Goal: Information Seeking & Learning: Compare options

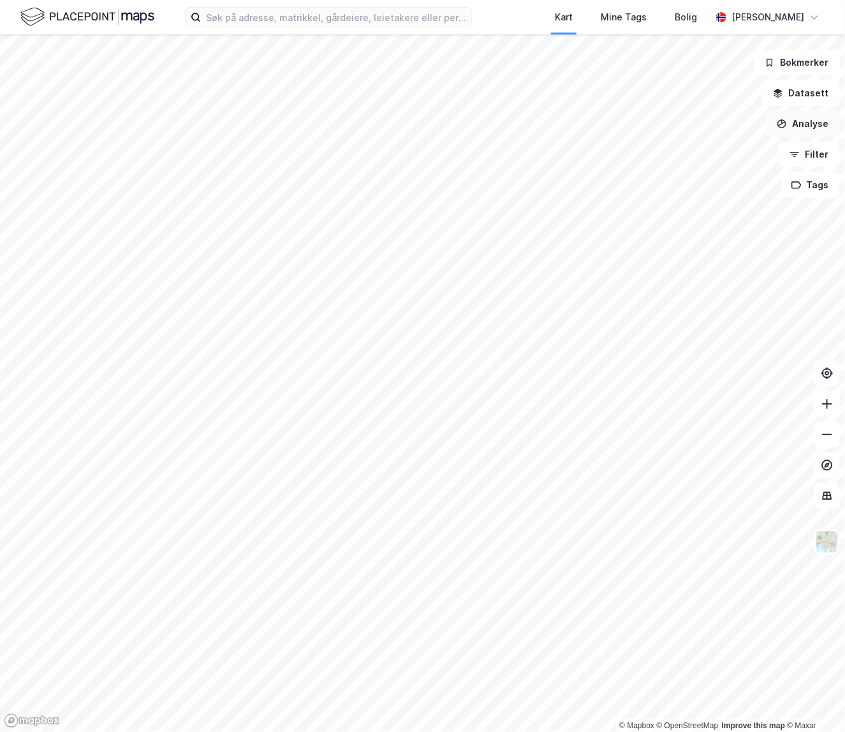
click at [704, 117] on button "Analyse" at bounding box center [803, 124] width 74 height 26
click at [704, 149] on button "Filter" at bounding box center [809, 155] width 61 height 26
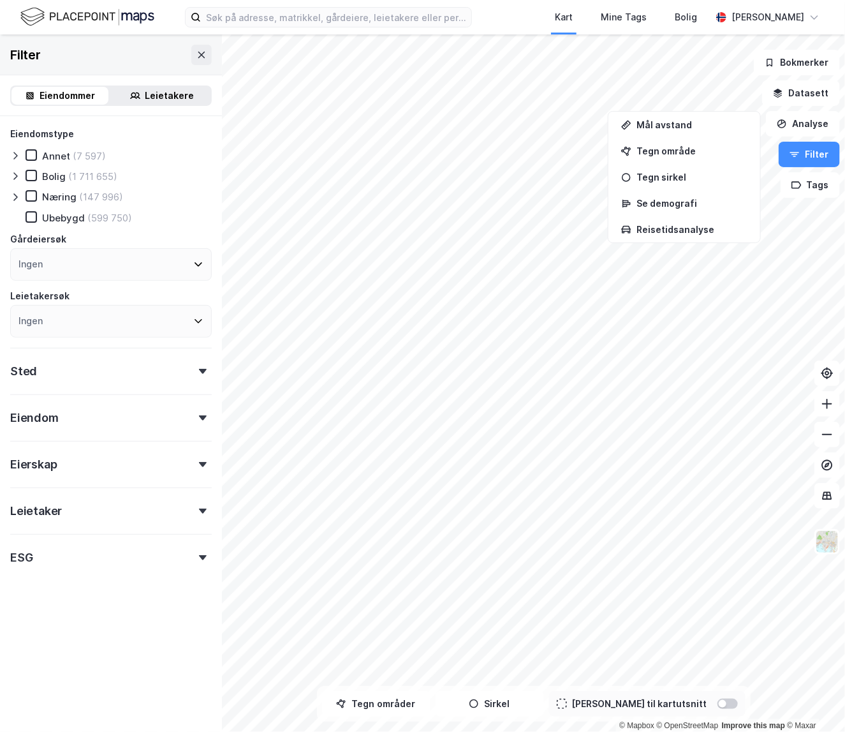
click at [15, 197] on icon at bounding box center [15, 197] width 10 height 10
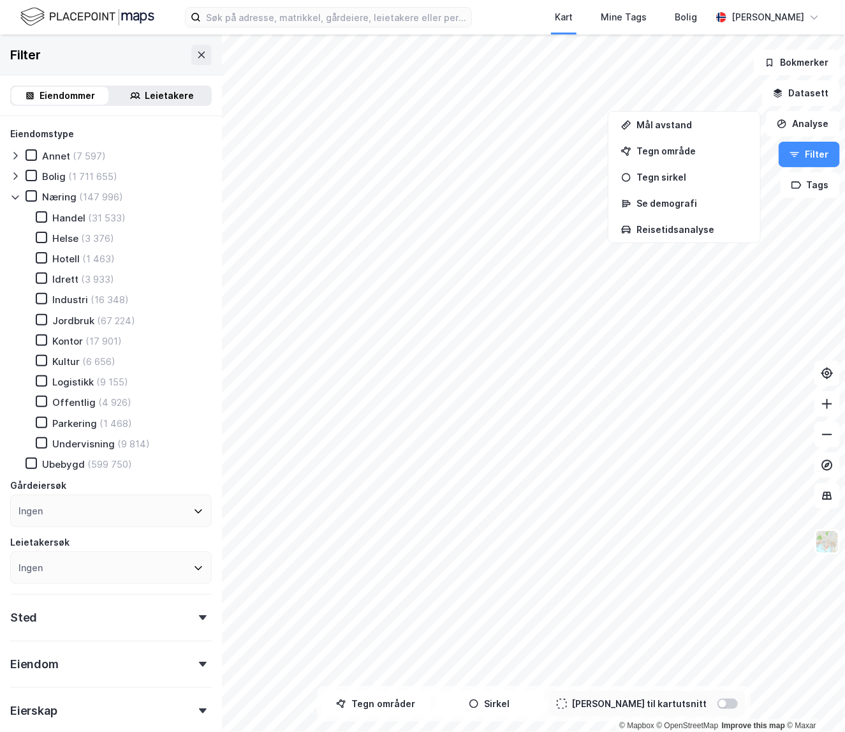
drag, startPoint x: 152, startPoint y: 93, endPoint x: 136, endPoint y: 121, distance: 32.8
click at [152, 93] on div "Leietakere" at bounding box center [169, 95] width 49 height 15
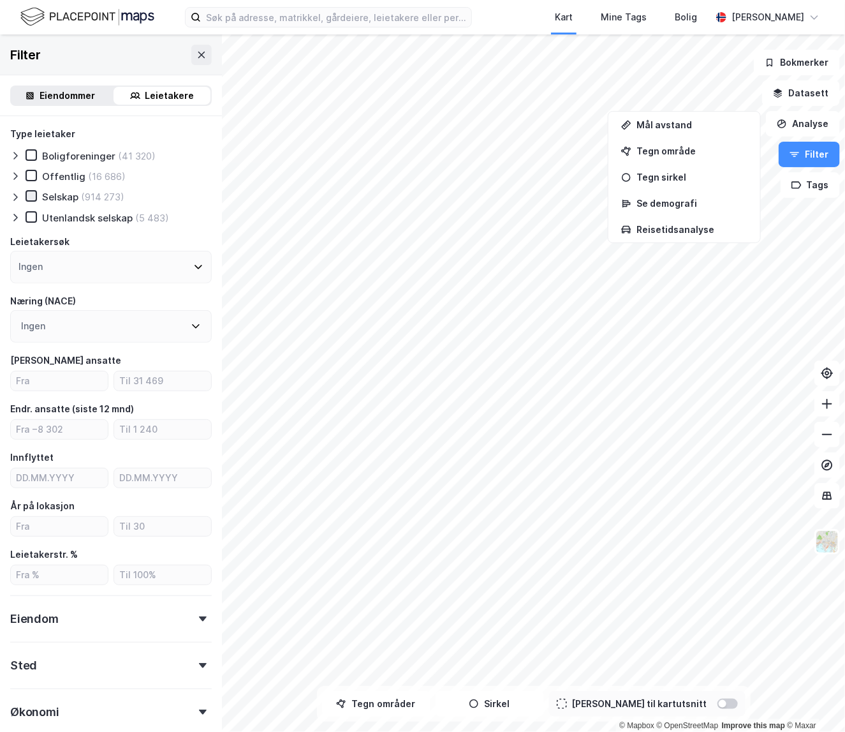
click at [33, 195] on icon at bounding box center [31, 196] width 7 height 4
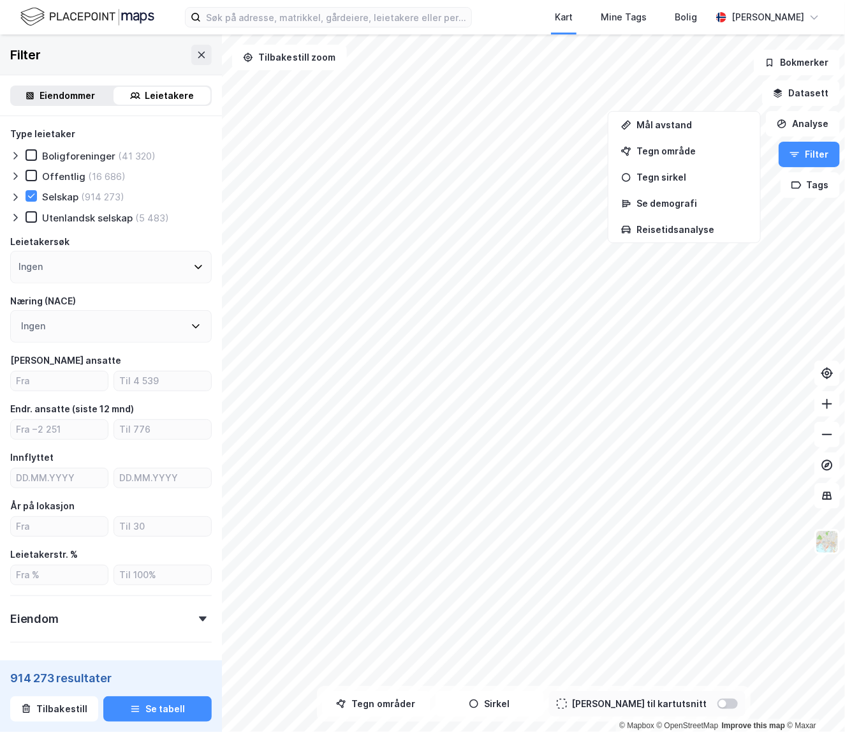
click at [15, 196] on icon at bounding box center [15, 197] width 10 height 10
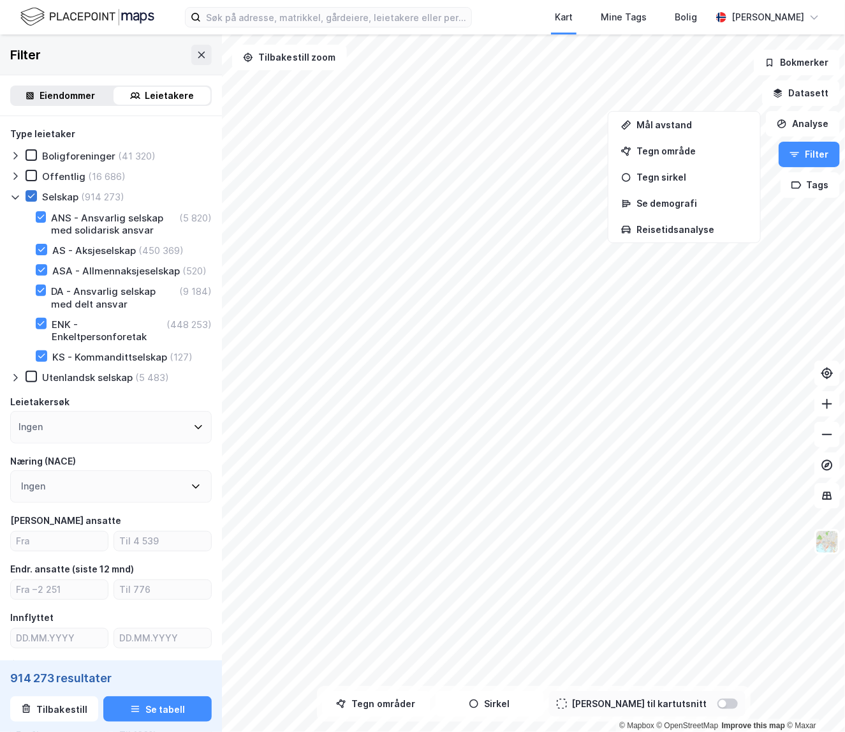
click at [33, 195] on icon at bounding box center [31, 195] width 9 height 9
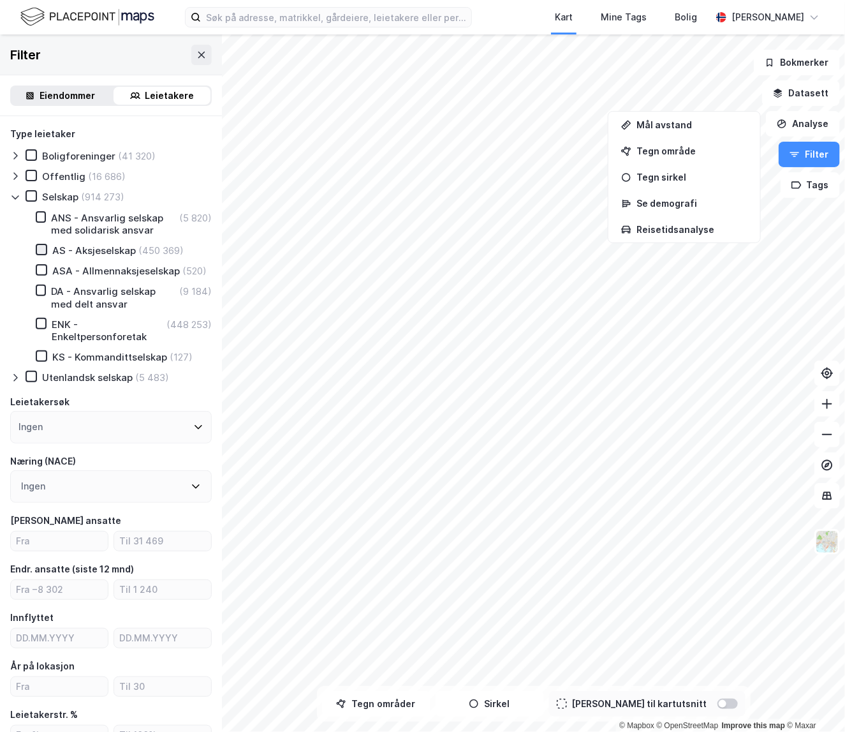
click at [41, 247] on icon at bounding box center [41, 249] width 9 height 9
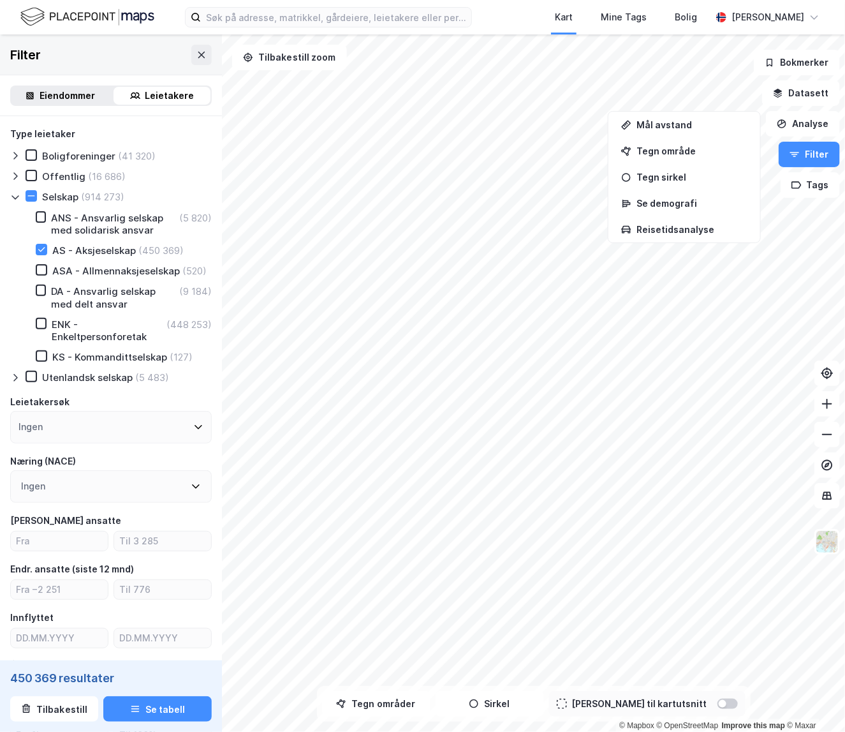
click at [17, 199] on icon at bounding box center [15, 197] width 10 height 10
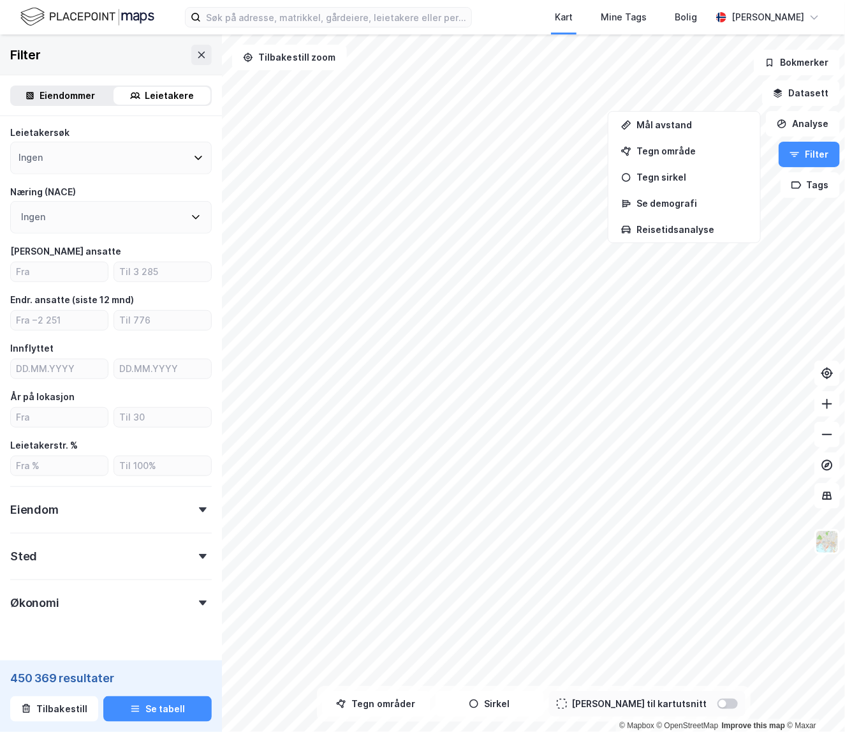
scroll to position [138, 0]
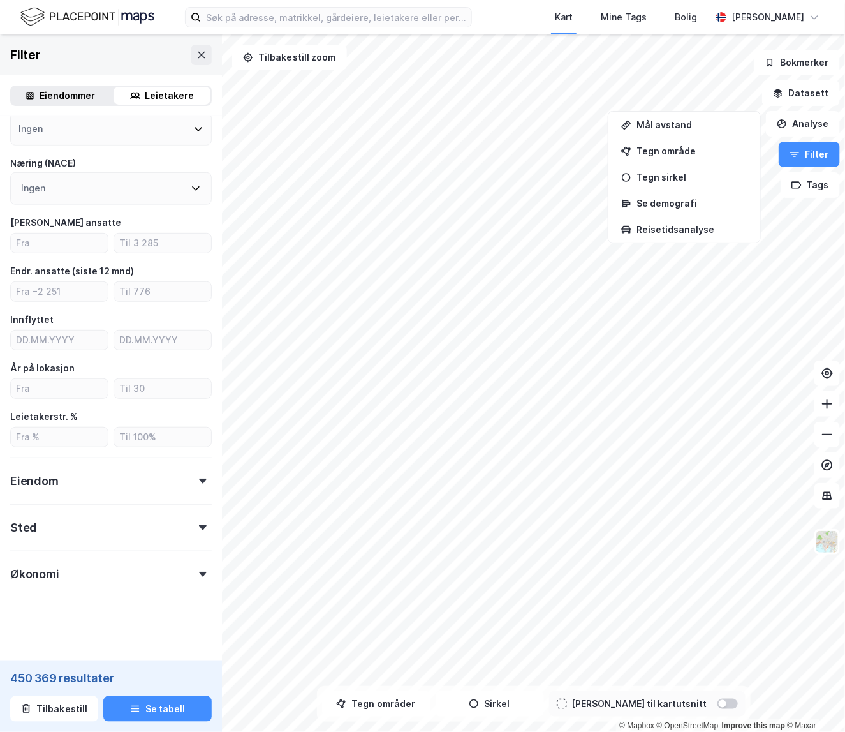
click at [84, 478] on div "Eiendom" at bounding box center [111, 475] width 202 height 36
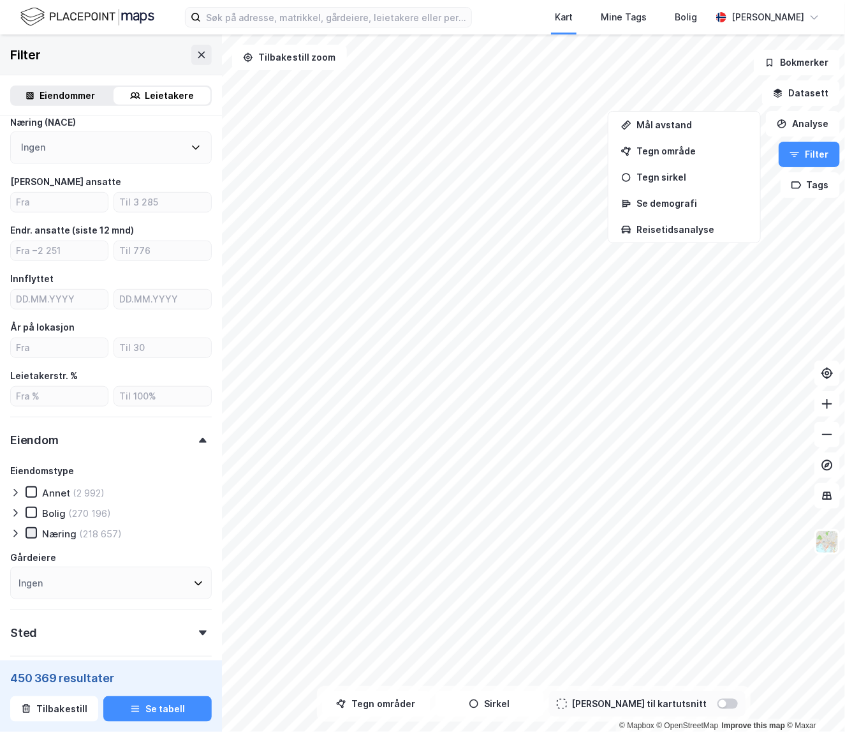
scroll to position [179, 0]
click at [17, 531] on icon at bounding box center [15, 533] width 10 height 10
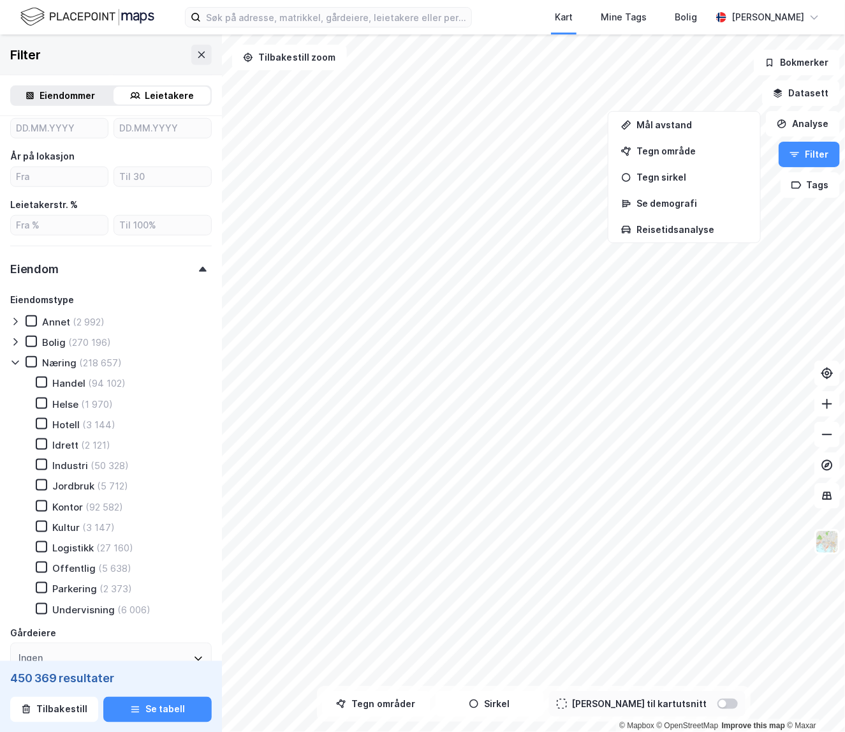
scroll to position [351, 0]
click at [42, 505] on icon at bounding box center [41, 504] width 9 height 9
click at [15, 363] on icon at bounding box center [14, 362] width 7 height 4
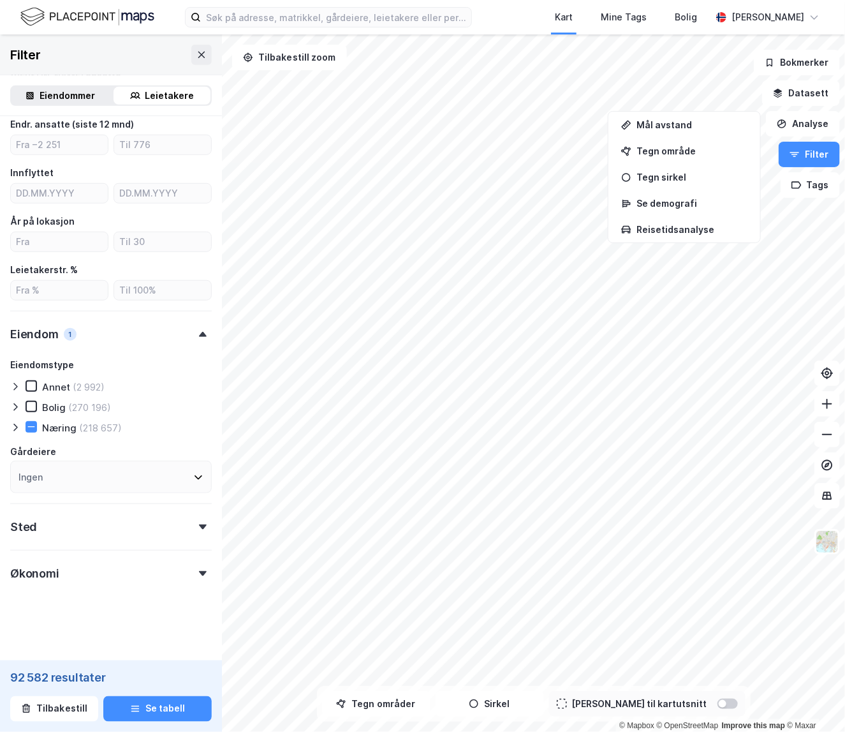
click at [119, 521] on div "Sted" at bounding box center [111, 521] width 202 height 36
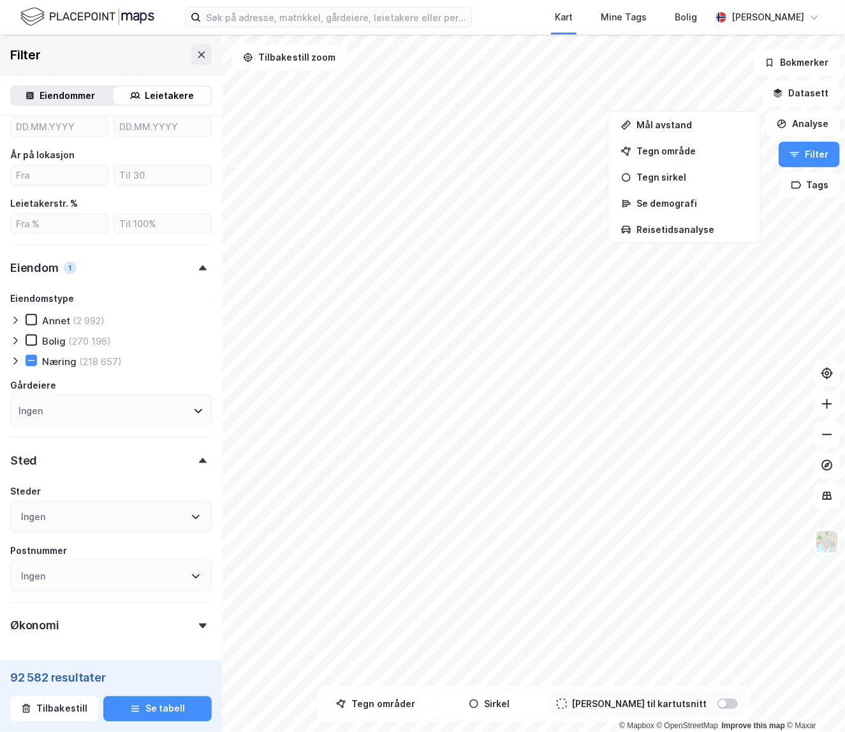
click at [116, 525] on div "Ingen" at bounding box center [111, 516] width 202 height 33
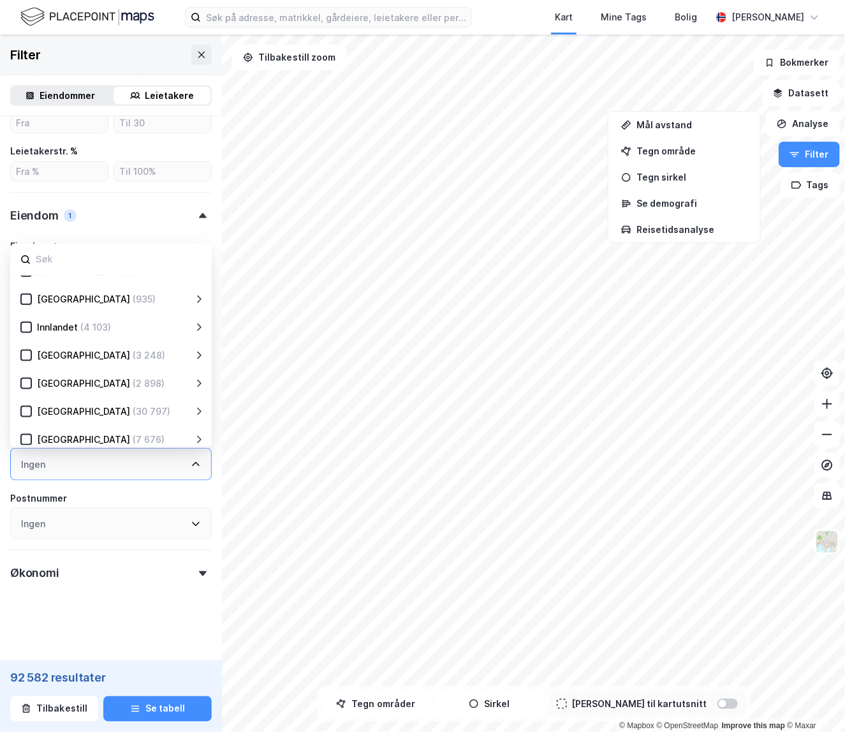
scroll to position [82, 0]
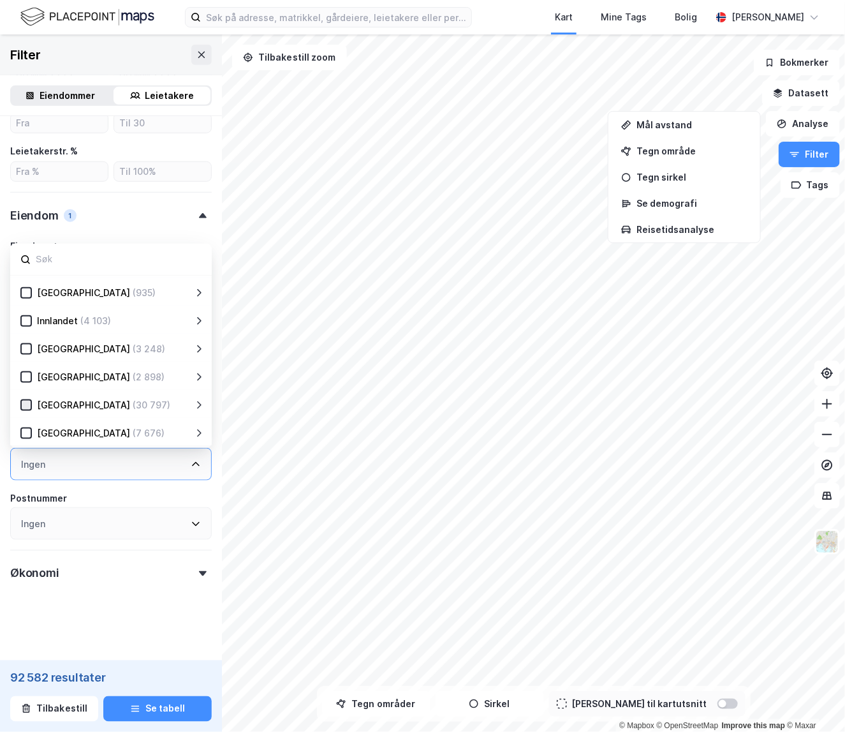
click at [27, 406] on icon at bounding box center [26, 405] width 9 height 9
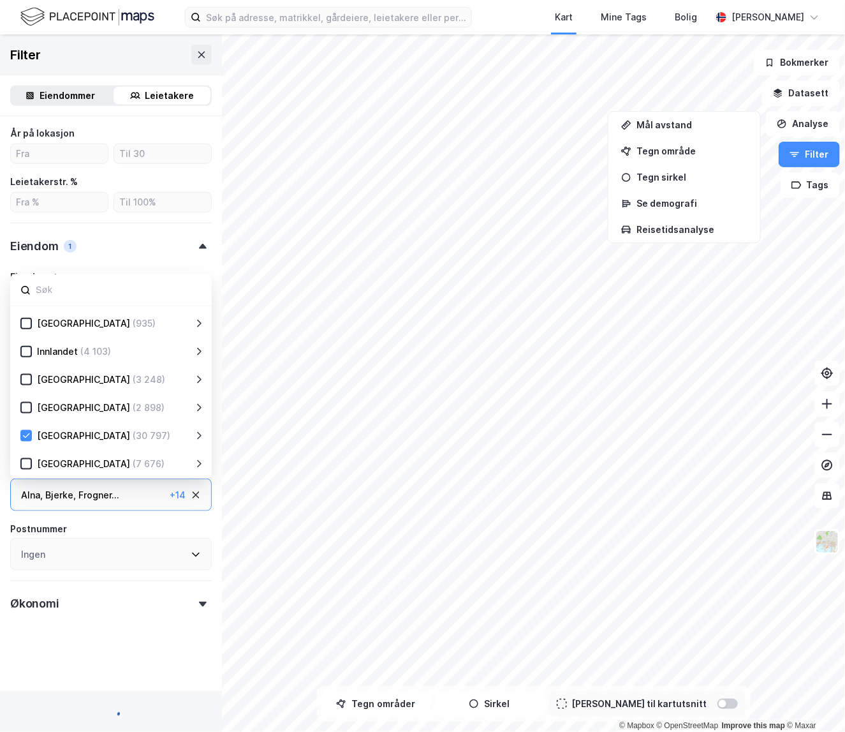
scroll to position [403, 0]
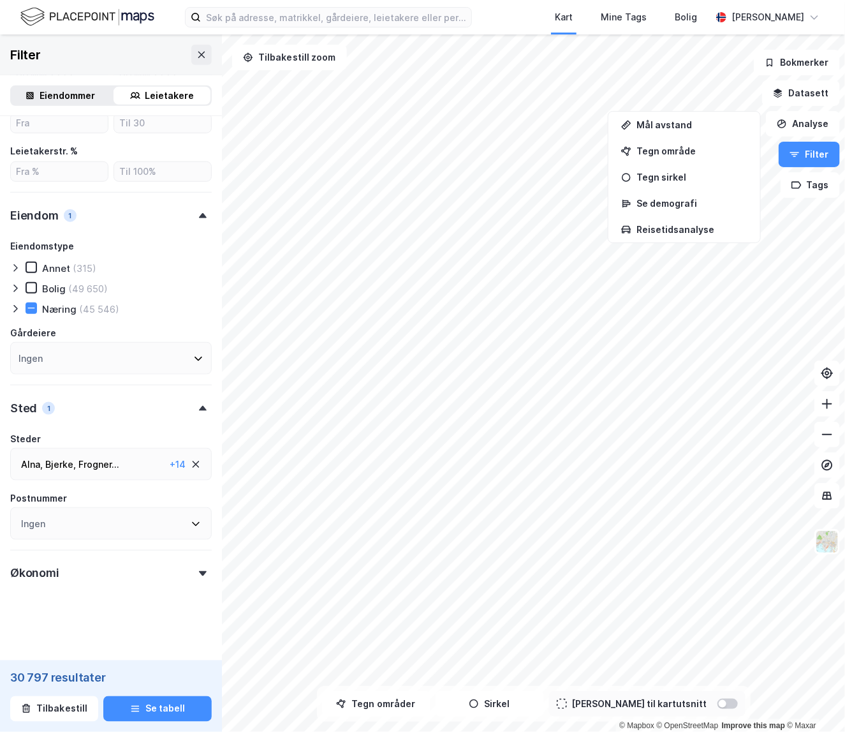
click at [4, 547] on div "Type leietaker Boligforeninger (5 041) Offentlig (370) Selskap (35 593) Utenlan…" at bounding box center [111, 186] width 222 height 947
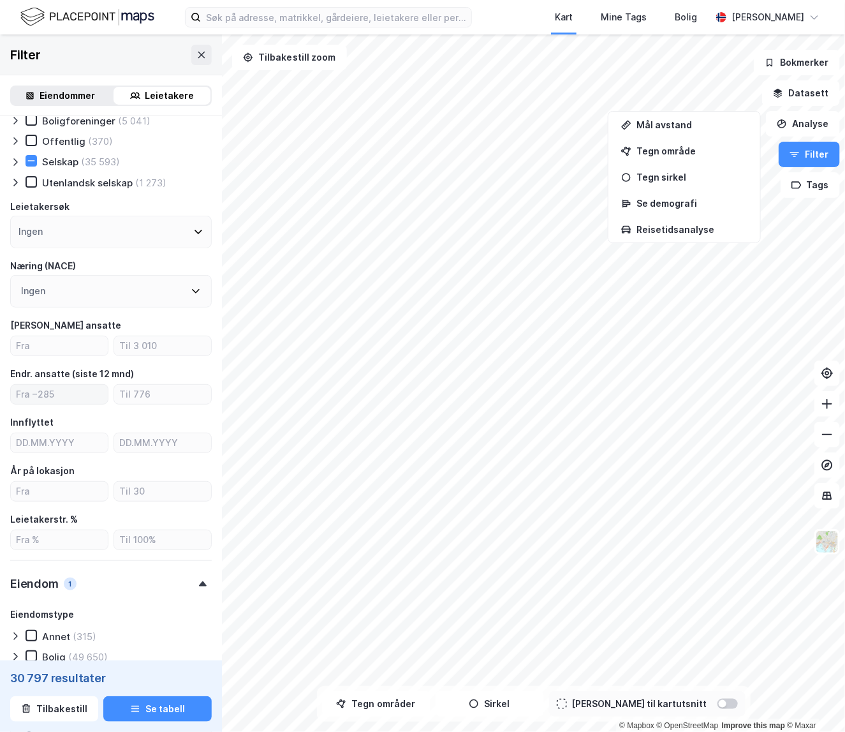
scroll to position [0, 0]
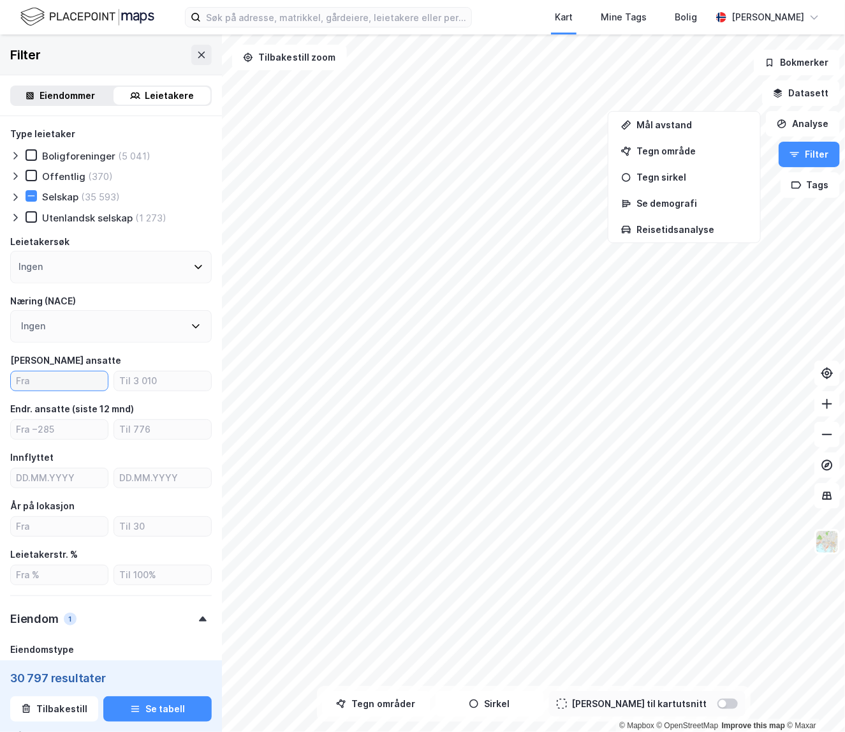
click at [34, 378] on input "number" at bounding box center [59, 380] width 97 height 19
click at [34, 379] on input "number" at bounding box center [59, 380] width 97 height 19
type input "2"
click at [138, 394] on div "Type leietaker Boligforeninger (317) Offentlig (317) Selskap (10 311) Utenlands…" at bounding box center [111, 557] width 202 height 863
click at [145, 385] on input "number" at bounding box center [162, 380] width 97 height 19
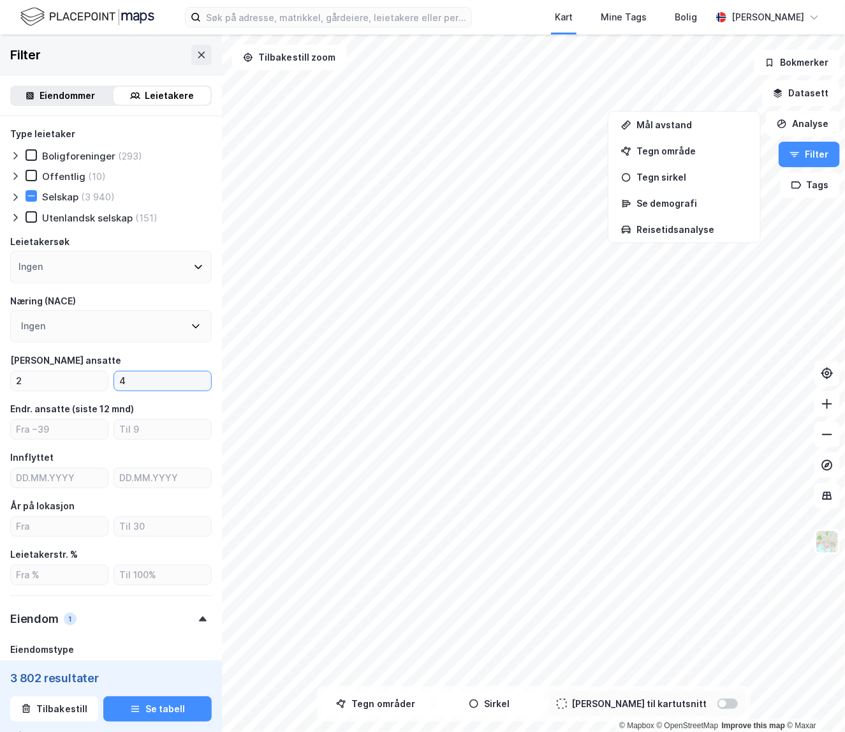
type input "4"
drag, startPoint x: 133, startPoint y: 355, endPoint x: 137, endPoint y: 394, distance: 39.1
click at [133, 355] on div "Antall ansatte" at bounding box center [111, 360] width 202 height 15
drag, startPoint x: 34, startPoint y: 378, endPoint x: -7, endPoint y: 379, distance: 41.5
click at [0, 379] on html "Kart Mine Tags Bolig Andreas Teilman © Mapbox © OpenStreetMap Improve this map …" at bounding box center [422, 366] width 845 height 732
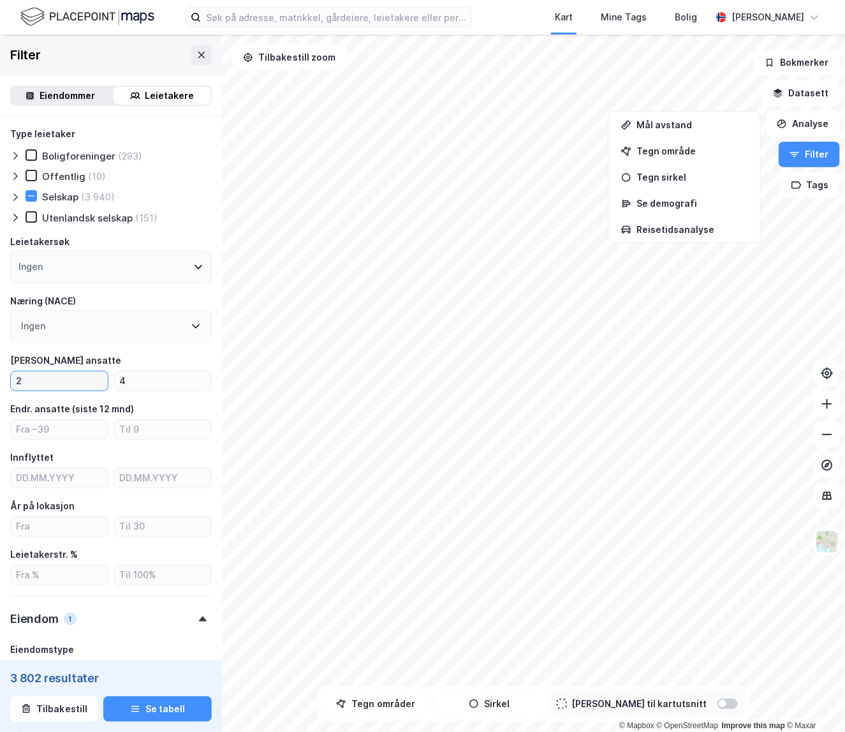
click at [37, 381] on input "2" at bounding box center [59, 380] width 97 height 19
type input "1"
click at [35, 382] on input "1" at bounding box center [59, 380] width 97 height 19
type input "2"
click at [14, 353] on div "Antall ansatte" at bounding box center [65, 360] width 111 height 15
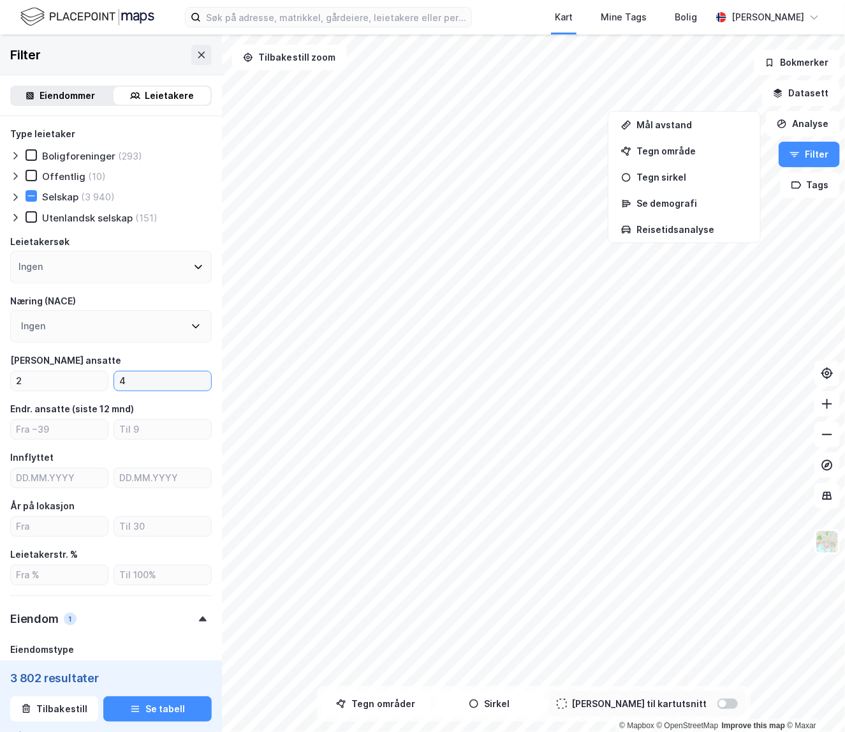
drag, startPoint x: 142, startPoint y: 376, endPoint x: 122, endPoint y: 380, distance: 20.7
click at [119, 380] on input "4" at bounding box center [162, 380] width 97 height 19
type input "2"
click at [115, 360] on div "Antall ansatte" at bounding box center [111, 360] width 202 height 15
drag, startPoint x: 52, startPoint y: 385, endPoint x: 4, endPoint y: 382, distance: 47.3
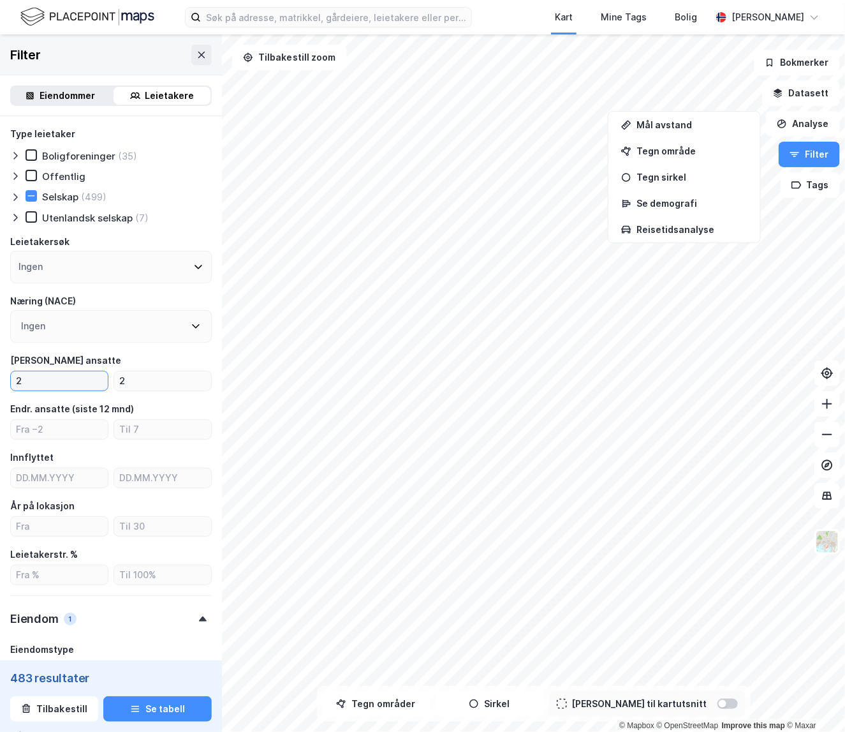
click at [4, 382] on div "Type leietaker Boligforeninger (35) Offentlig Selskap (499) Utenlandsk selskap …" at bounding box center [111, 589] width 222 height 947
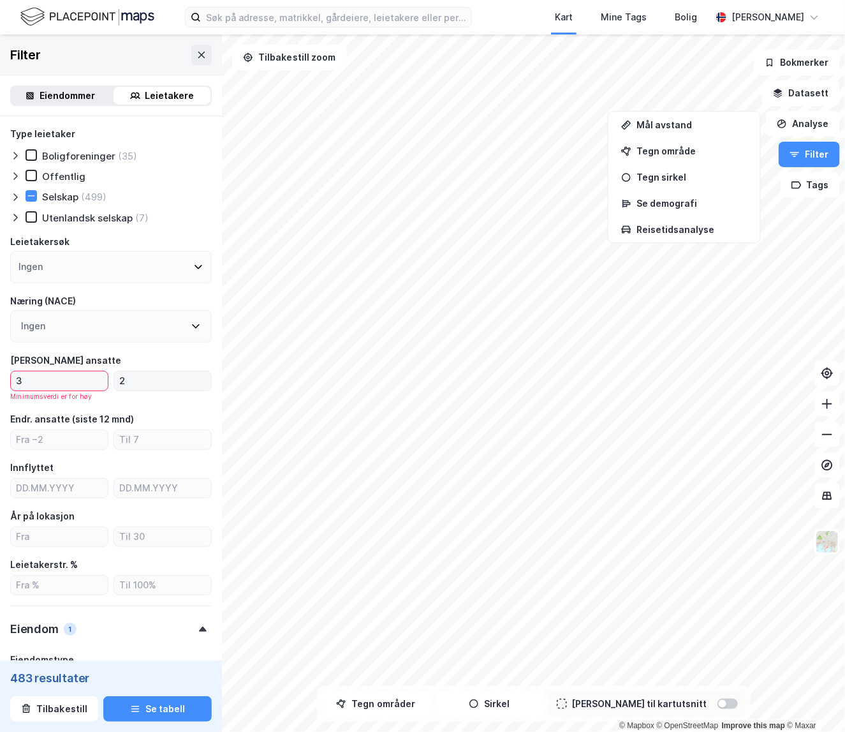
type input "3"
drag, startPoint x: 130, startPoint y: 382, endPoint x: 117, endPoint y: 382, distance: 12.1
click at [116, 382] on input "2" at bounding box center [162, 380] width 97 height 19
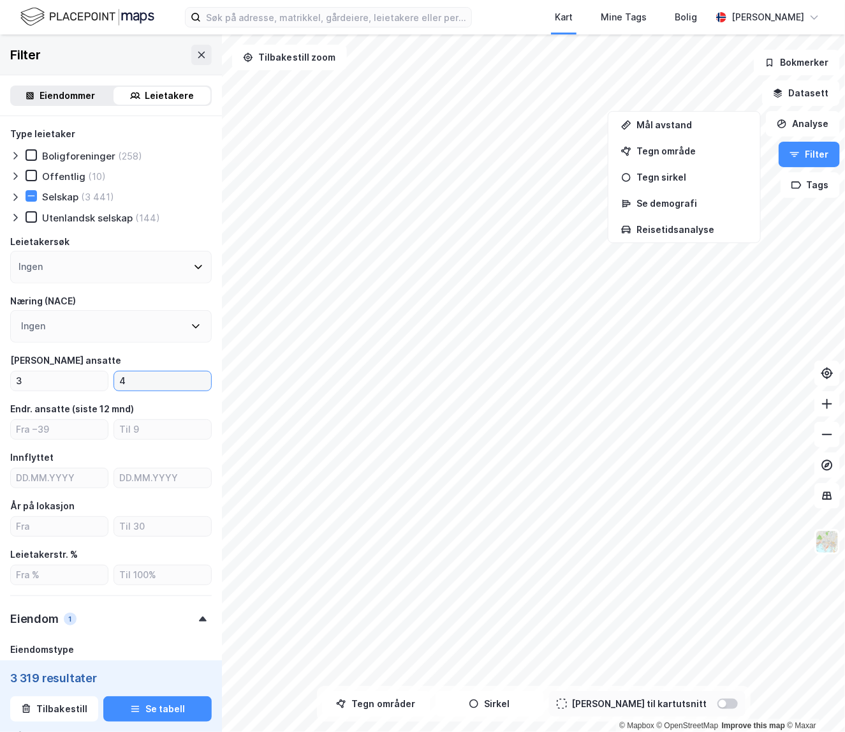
type input "4"
click at [117, 363] on div "Antall ansatte" at bounding box center [111, 360] width 202 height 15
drag, startPoint x: 24, startPoint y: 380, endPoint x: 13, endPoint y: 381, distance: 10.9
click at [13, 381] on input "3" at bounding box center [59, 380] width 97 height 19
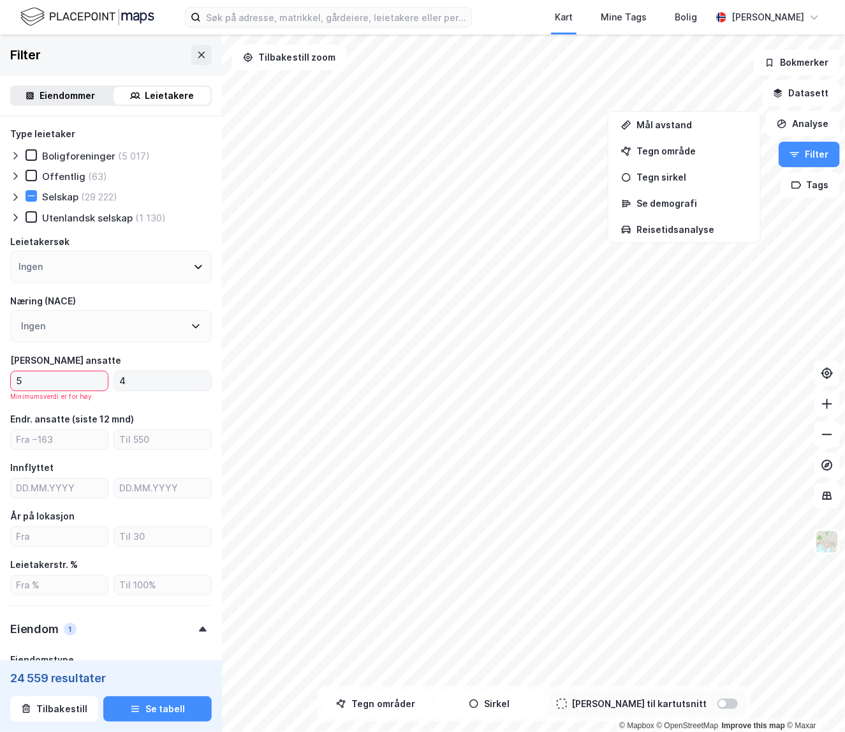
type input "5"
drag, startPoint x: 131, startPoint y: 383, endPoint x: 119, endPoint y: 383, distance: 12.1
click at [119, 383] on input "4" at bounding box center [162, 380] width 97 height 19
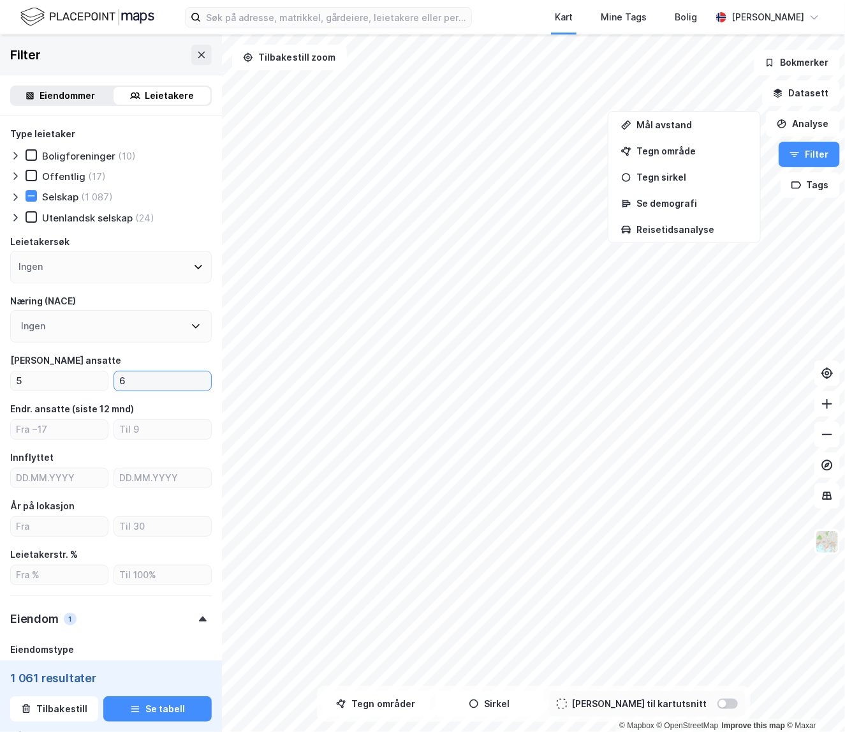
type input "6"
click at [96, 357] on div "Antall ansatte" at bounding box center [111, 360] width 202 height 15
drag, startPoint x: 52, startPoint y: 374, endPoint x: 49, endPoint y: 387, distance: 12.5
click at [48, 387] on input "5" at bounding box center [59, 380] width 97 height 19
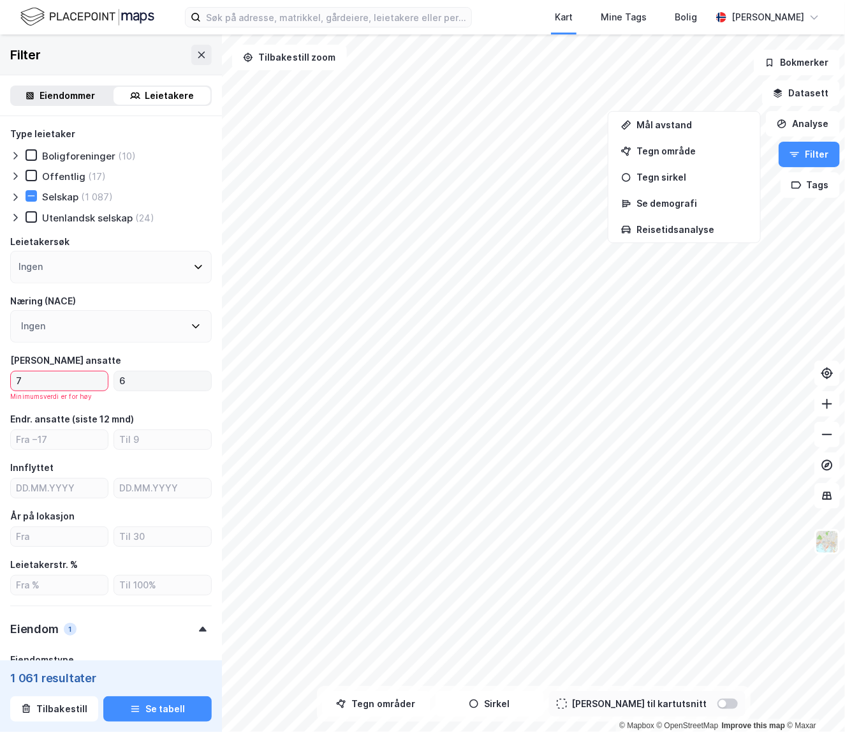
type input "7"
drag, startPoint x: 131, startPoint y: 383, endPoint x: 118, endPoint y: 383, distance: 12.8
click at [118, 383] on input "6" at bounding box center [162, 380] width 97 height 19
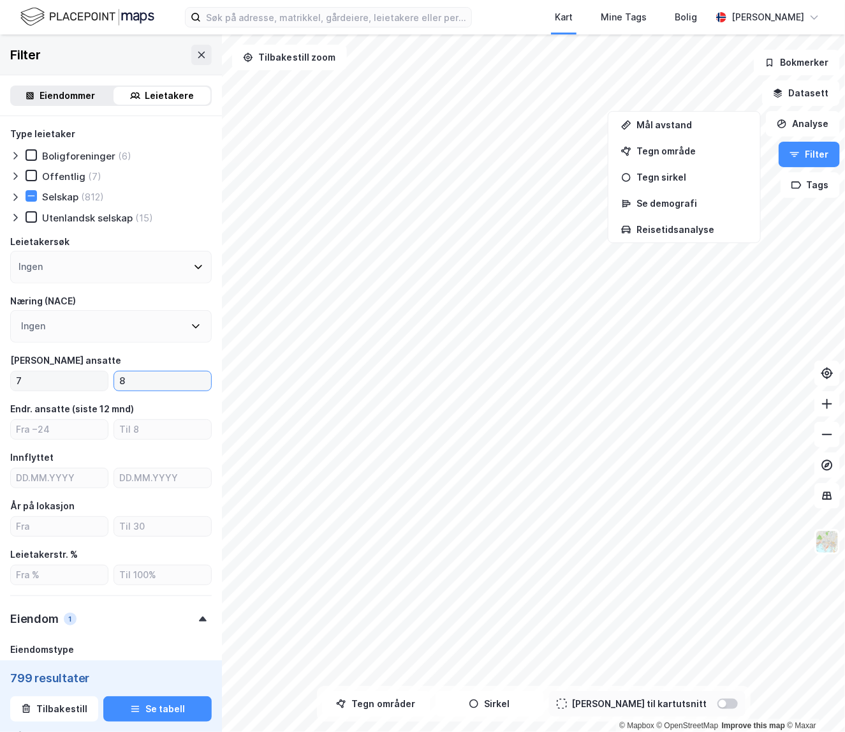
type input "8"
drag, startPoint x: 37, startPoint y: 380, endPoint x: -6, endPoint y: 379, distance: 42.7
click at [0, 379] on html "Kart Mine Tags Bolig Andreas Teilman © Mapbox © OpenStreetMap Improve this map …" at bounding box center [422, 366] width 845 height 732
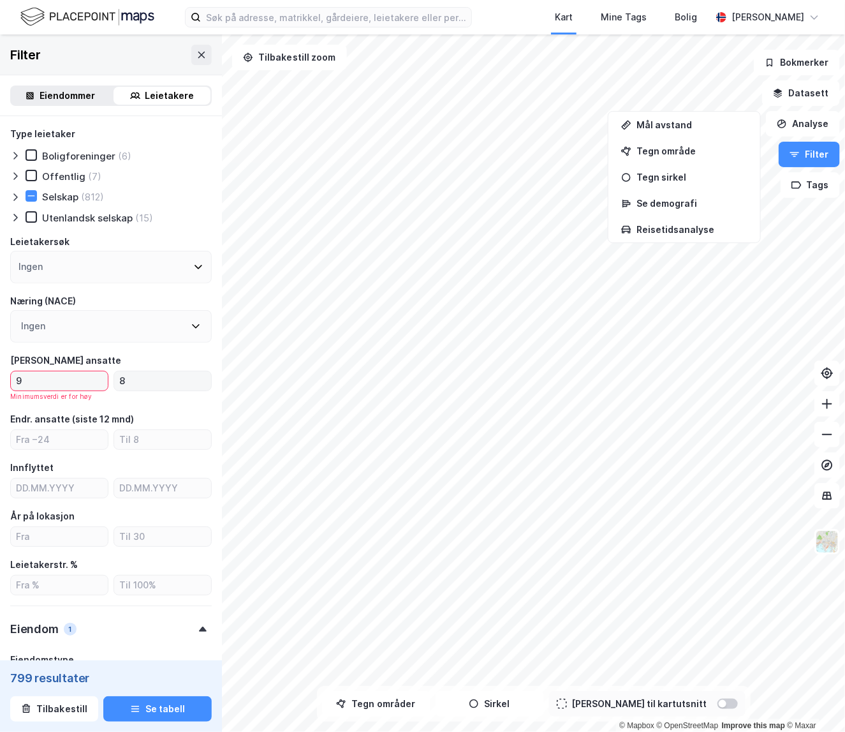
type input "9"
drag, startPoint x: 137, startPoint y: 382, endPoint x: 113, endPoint y: 383, distance: 24.3
click at [114, 383] on label "8" at bounding box center [163, 381] width 98 height 20
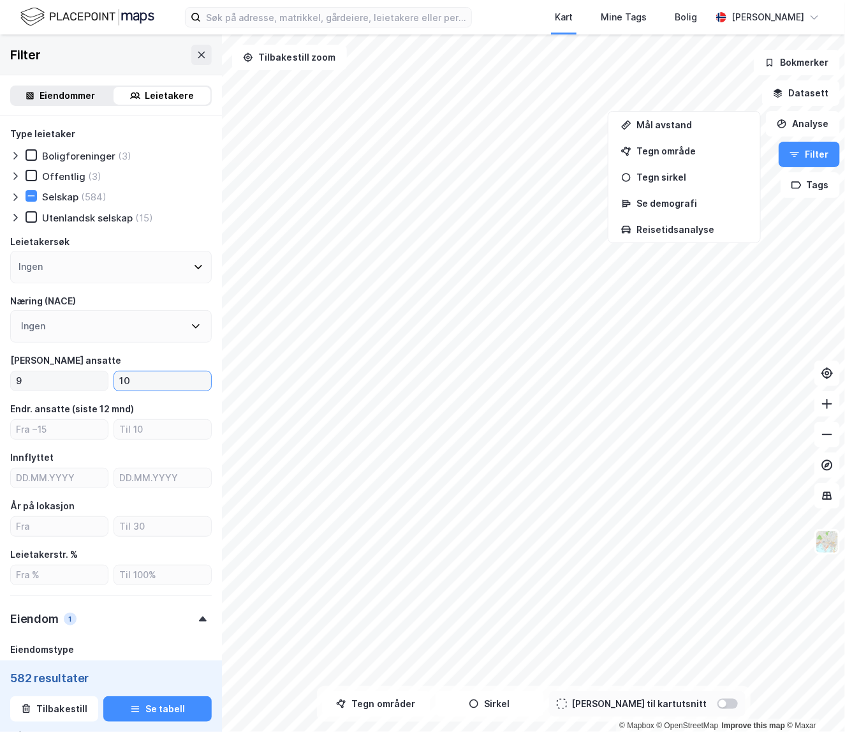
type input "10"
drag, startPoint x: 87, startPoint y: 382, endPoint x: 19, endPoint y: 381, distance: 68.3
click at [11, 381] on input "9" at bounding box center [59, 380] width 97 height 19
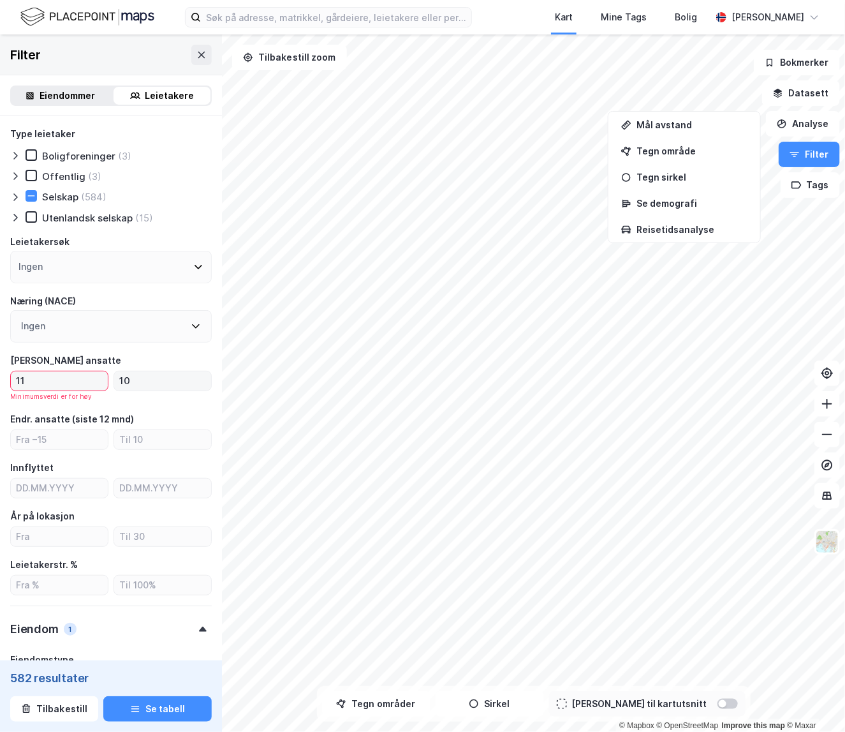
type input "11"
drag, startPoint x: 145, startPoint y: 383, endPoint x: 91, endPoint y: 383, distance: 54.9
click at [91, 383] on div "11 Minimumsverdi er for høy 10" at bounding box center [111, 386] width 202 height 31
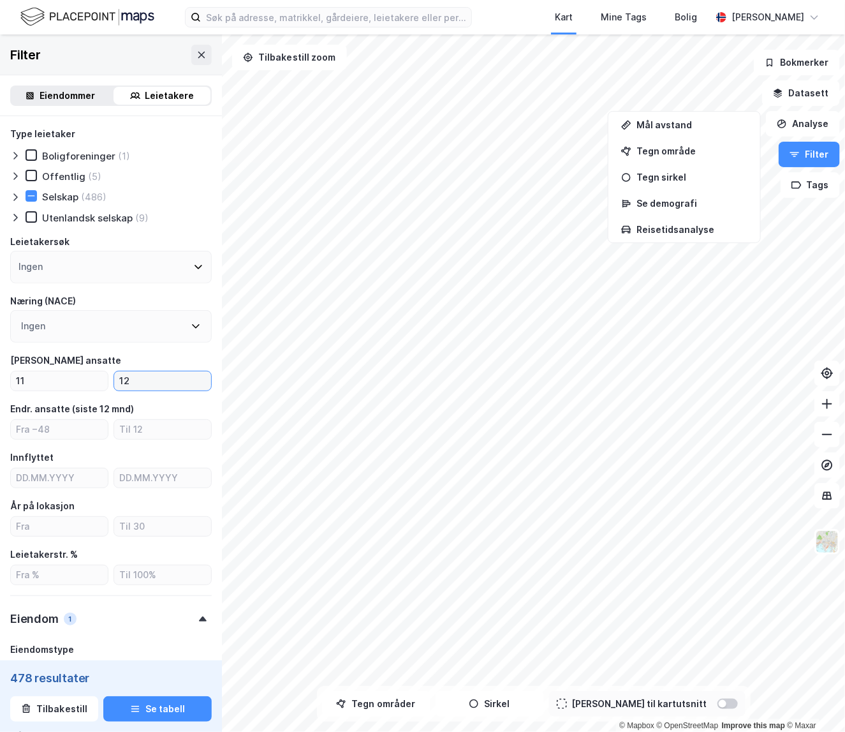
type input "12"
click at [130, 363] on div "Antall ansatte" at bounding box center [111, 360] width 202 height 15
drag, startPoint x: 47, startPoint y: 377, endPoint x: 76, endPoint y: 380, distance: 28.9
click at [4, 376] on div "Type leietaker Boligforeninger (1) Offentlig (5) Selskap (486) Utenlandsk selsk…" at bounding box center [111, 589] width 222 height 947
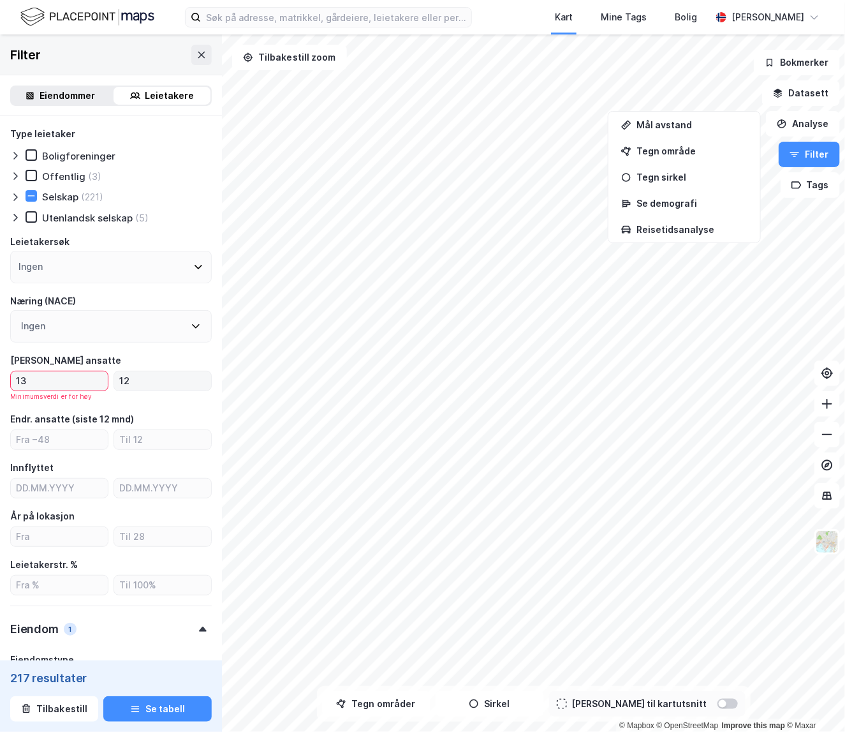
type input "13"
drag, startPoint x: 147, startPoint y: 380, endPoint x: 115, endPoint y: 378, distance: 32.0
click at [115, 378] on input "12" at bounding box center [162, 380] width 97 height 19
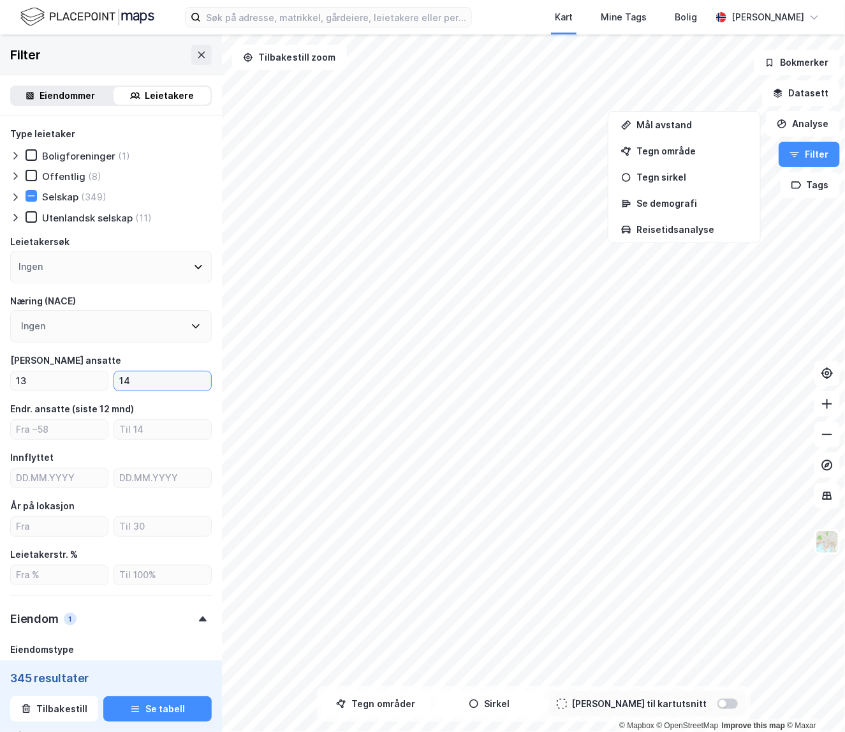
type input "14"
click at [141, 355] on div "Antall ansatte" at bounding box center [111, 360] width 202 height 15
drag, startPoint x: 47, startPoint y: 383, endPoint x: 19, endPoint y: 371, distance: 31.2
click at [0, 378] on html "Kart Mine Tags Bolig Andreas Teilman © Mapbox © OpenStreetMap Improve this map …" at bounding box center [422, 366] width 845 height 732
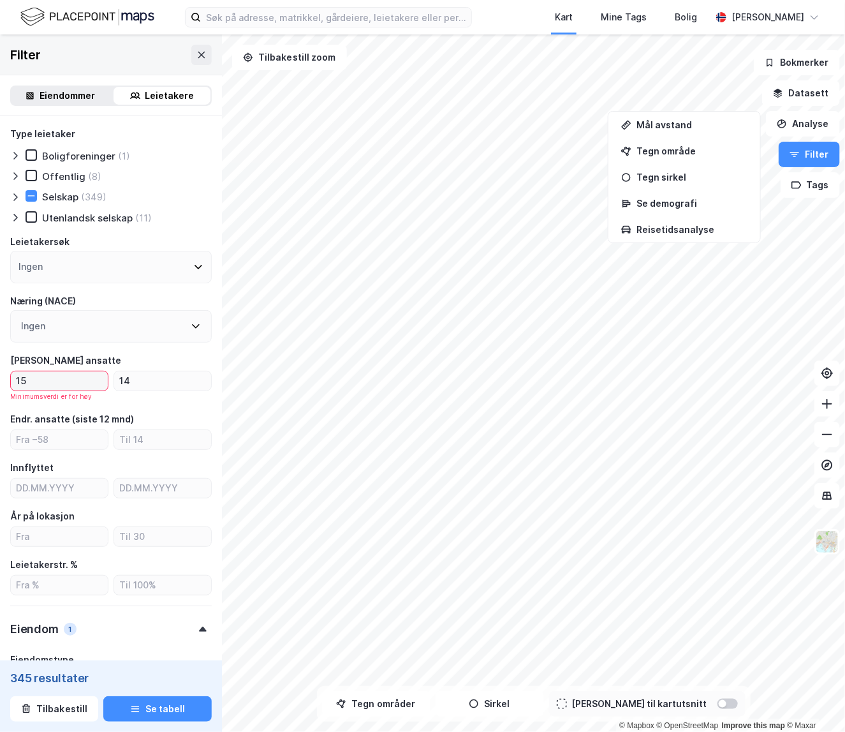
type input "15"
type input "1"
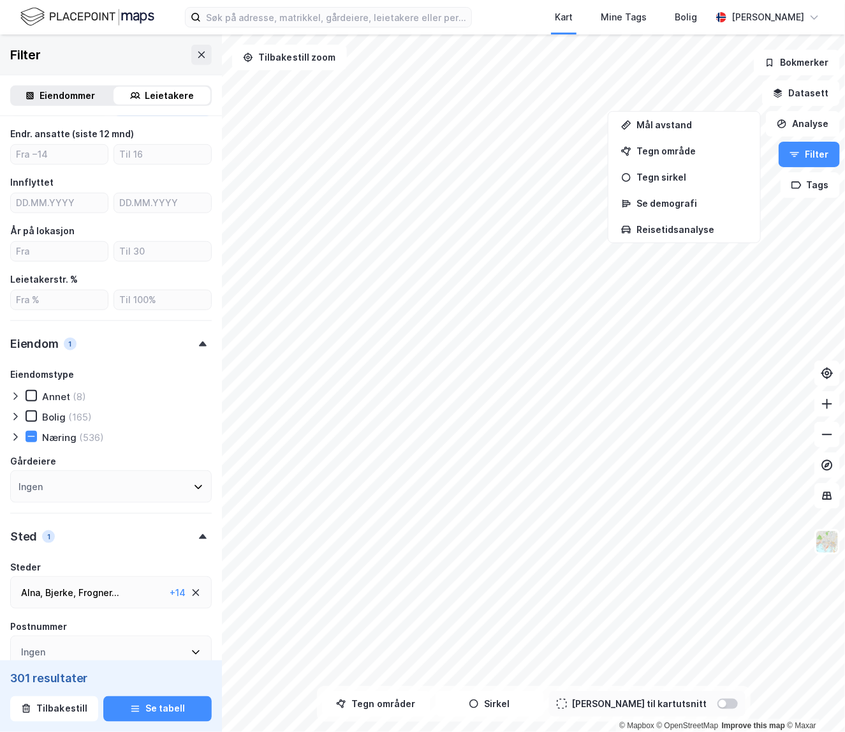
scroll to position [276, 0]
type input "16"
click at [17, 434] on icon at bounding box center [15, 436] width 10 height 10
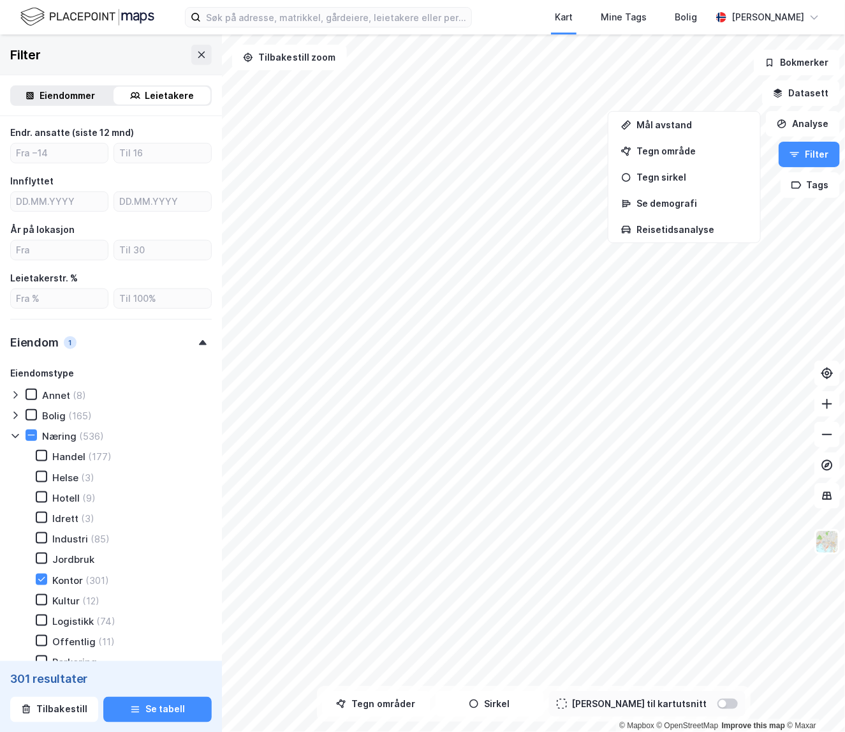
click at [17, 434] on icon at bounding box center [15, 436] width 10 height 10
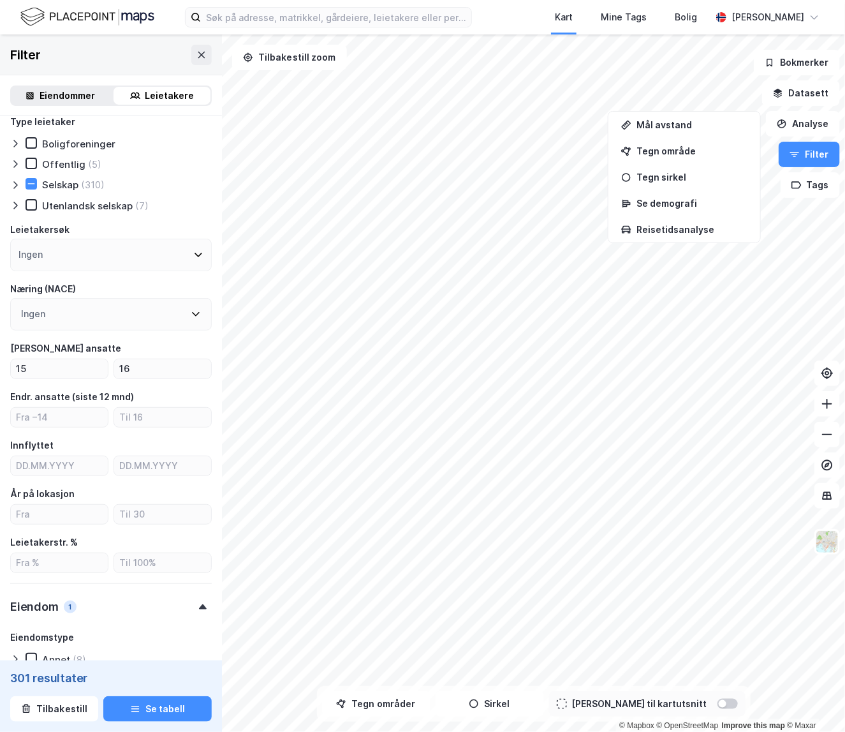
scroll to position [0, 0]
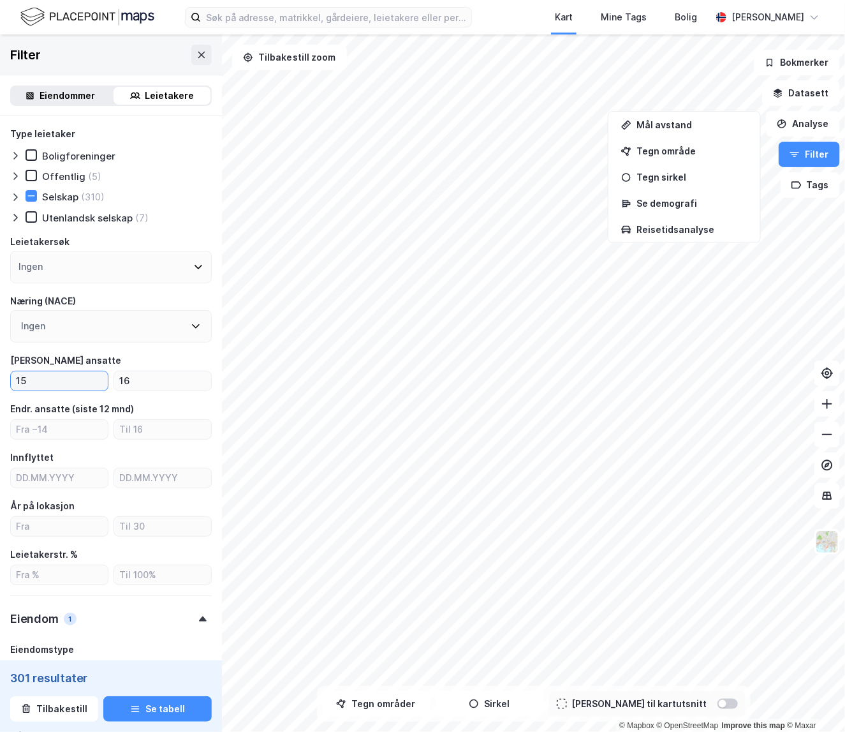
drag, startPoint x: 48, startPoint y: 384, endPoint x: 2, endPoint y: 380, distance: 46.8
click at [2, 380] on div "Type leietaker Boligforeninger Offentlig (5) Selskap (310) Utenlandsk selskap (…" at bounding box center [111, 589] width 222 height 947
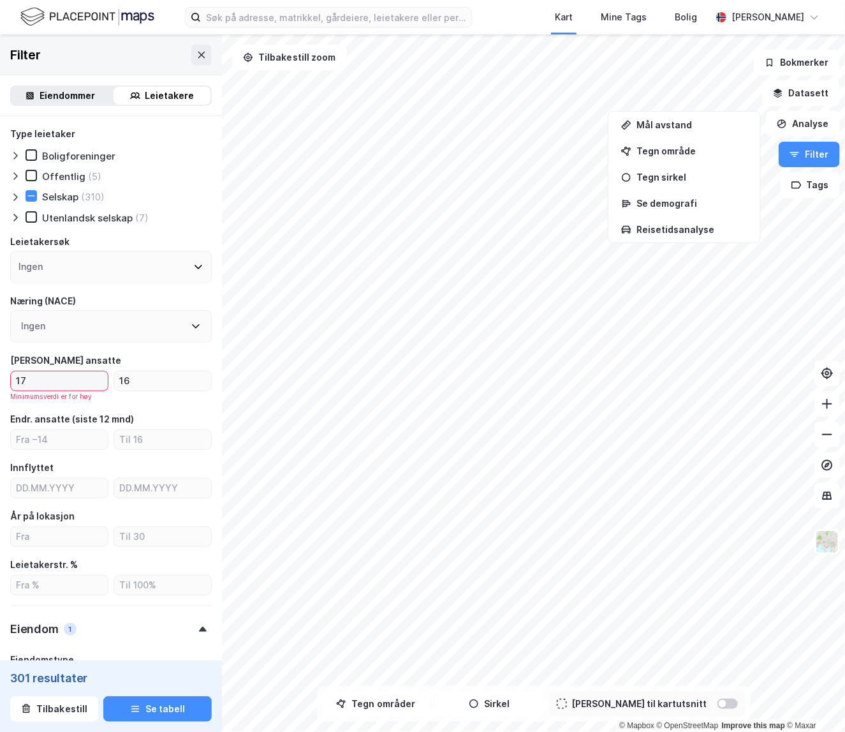
type input "17"
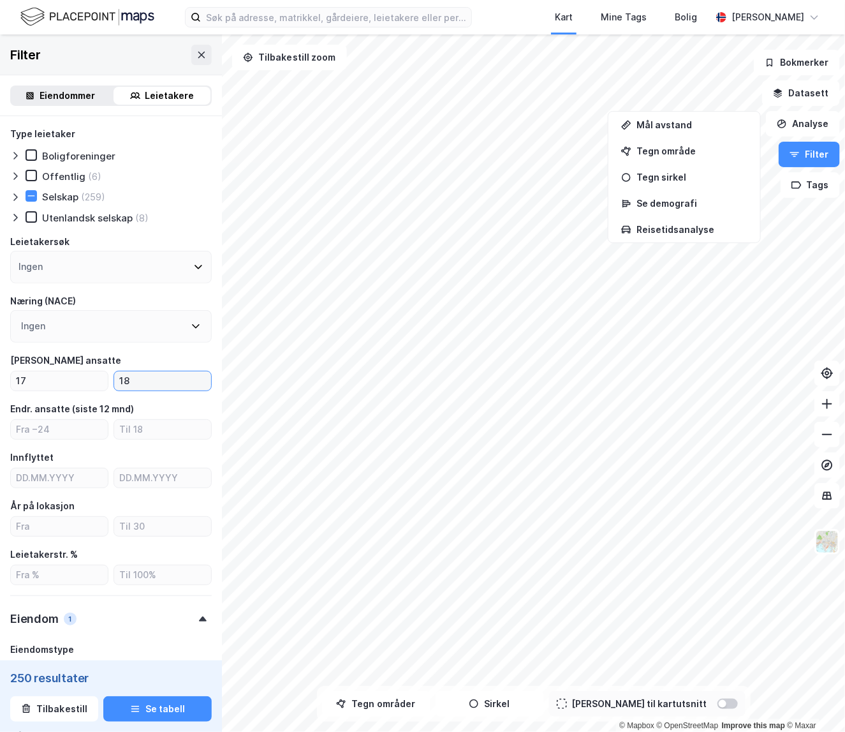
type input "18"
click at [73, 352] on div "Type leietaker Boligforeninger Offentlig (6) Selskap (259) Utenlandsk selskap (…" at bounding box center [111, 557] width 202 height 863
drag, startPoint x: 45, startPoint y: 380, endPoint x: 3, endPoint y: 375, distance: 41.7
click at [0, 378] on html "Kart Mine Tags Bolig Andreas Teilman © Mapbox © OpenStreetMap Improve this map …" at bounding box center [422, 366] width 845 height 732
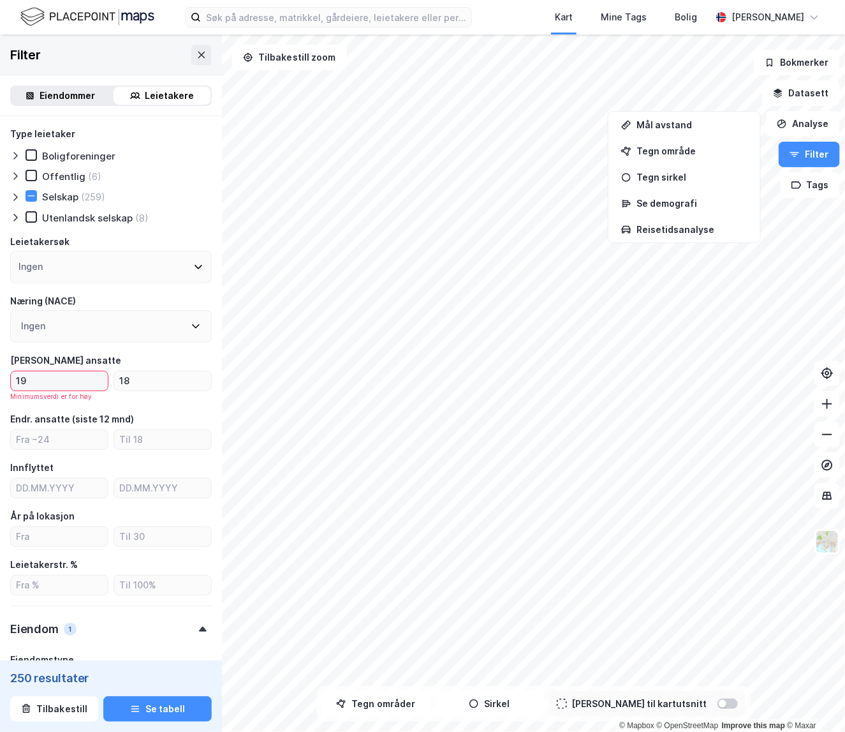
type input "19"
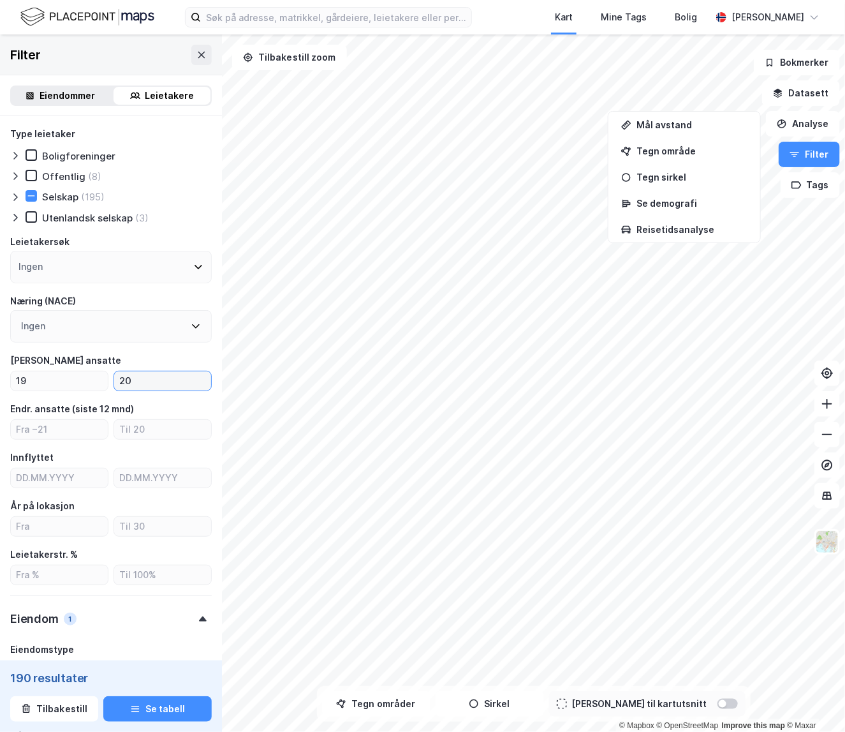
type input "20"
click at [66, 354] on div "Antall ansatte" at bounding box center [65, 360] width 111 height 15
click at [50, 378] on input "19" at bounding box center [59, 380] width 97 height 19
click at [50, 379] on input "19" at bounding box center [59, 380] width 97 height 19
type input "1"
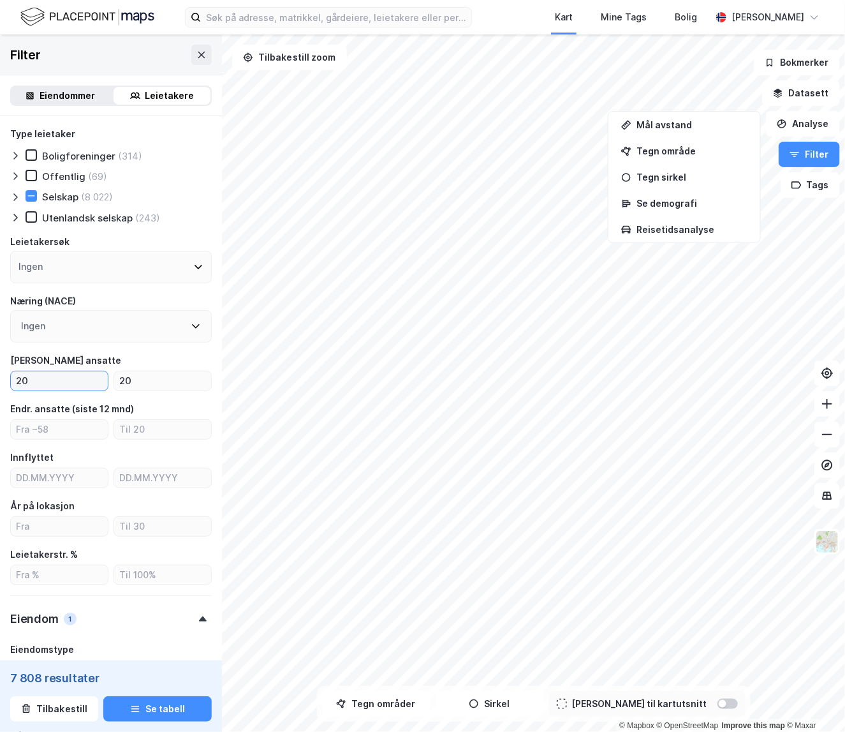
type input "20"
type input "25"
click at [97, 347] on div "Type leietaker Boligforeninger Offentlig (16) Selskap (516) Utenlandsk selskap …" at bounding box center [111, 557] width 202 height 863
drag, startPoint x: 54, startPoint y: 382, endPoint x: 24, endPoint y: 382, distance: 30.0
click at [22, 382] on input "20" at bounding box center [59, 380] width 97 height 19
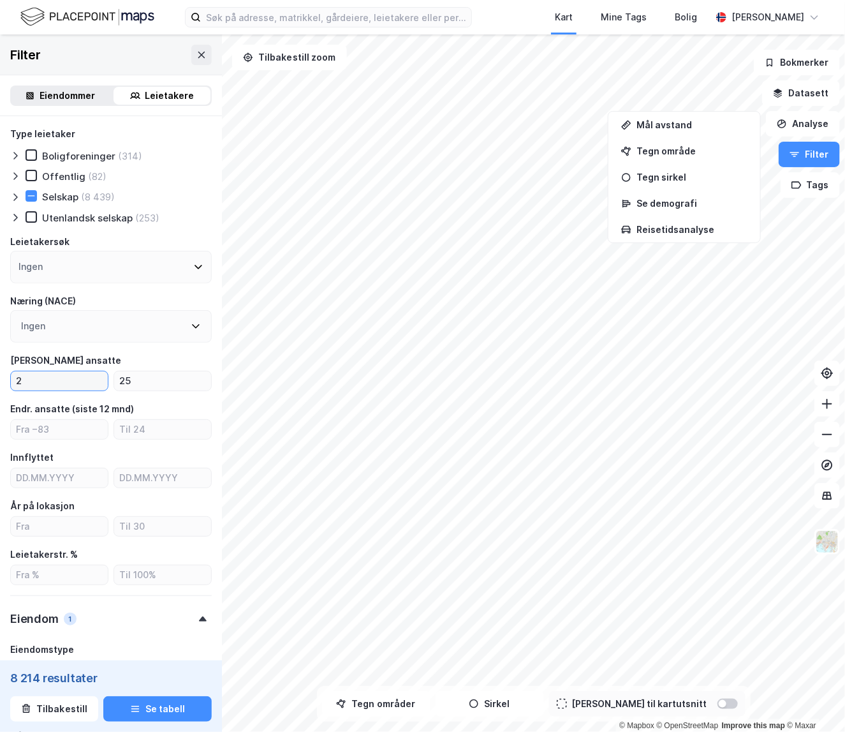
type input "2"
drag, startPoint x: 110, startPoint y: 384, endPoint x: 168, endPoint y: 386, distance: 57.4
click at [168, 386] on div "2 25" at bounding box center [111, 381] width 202 height 20
drag, startPoint x: 163, startPoint y: 386, endPoint x: 101, endPoint y: 384, distance: 61.9
click at [101, 384] on div "2 25" at bounding box center [111, 381] width 202 height 20
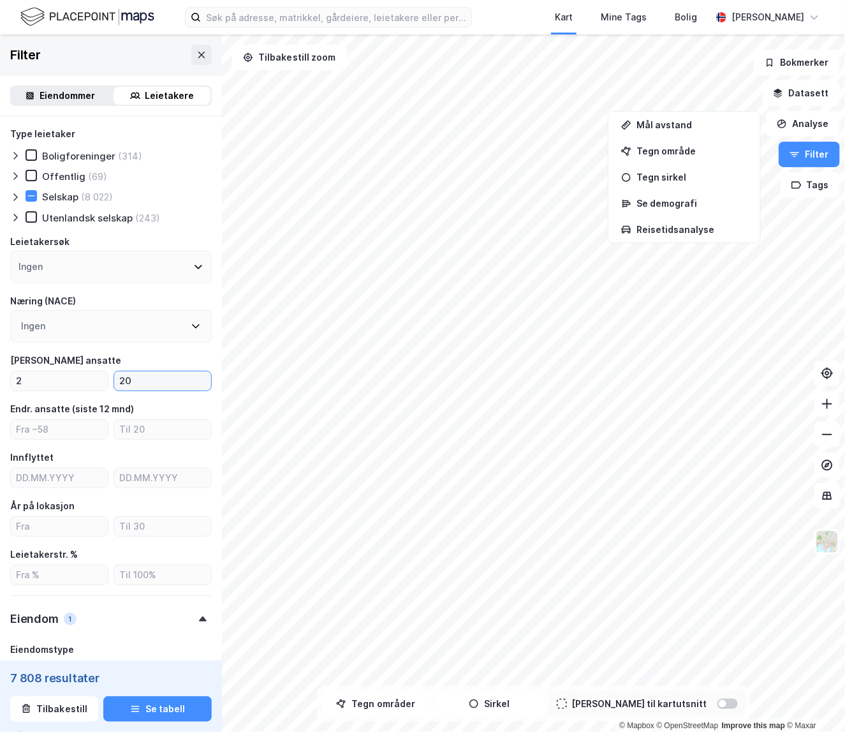
type input "20"
click at [114, 360] on div "Antall ansatte" at bounding box center [111, 360] width 202 height 15
